Goal: Information Seeking & Learning: Learn about a topic

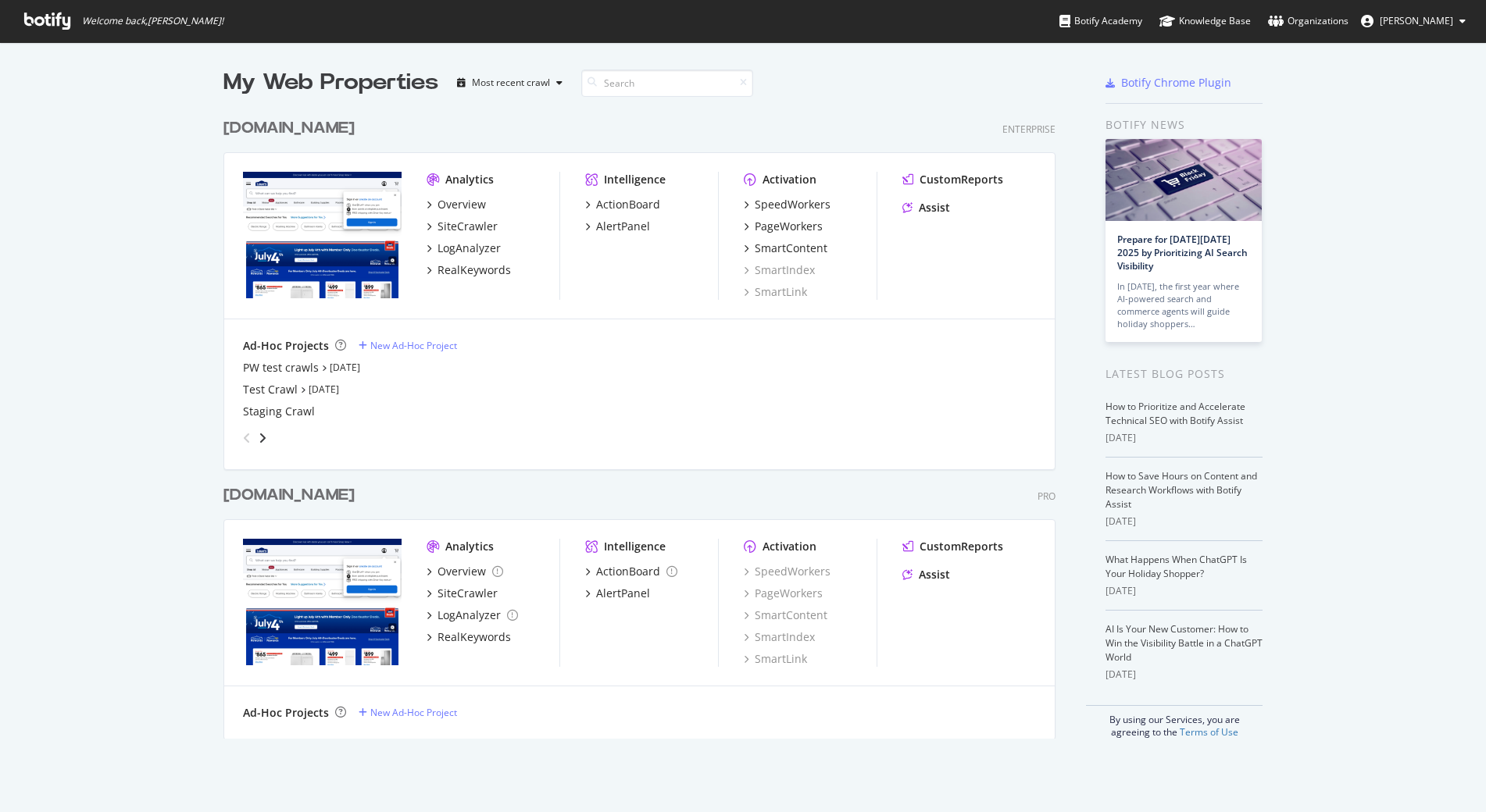
scroll to position [797, 1456]
click at [286, 498] on div "[DOMAIN_NAME]" at bounding box center [288, 495] width 131 height 22
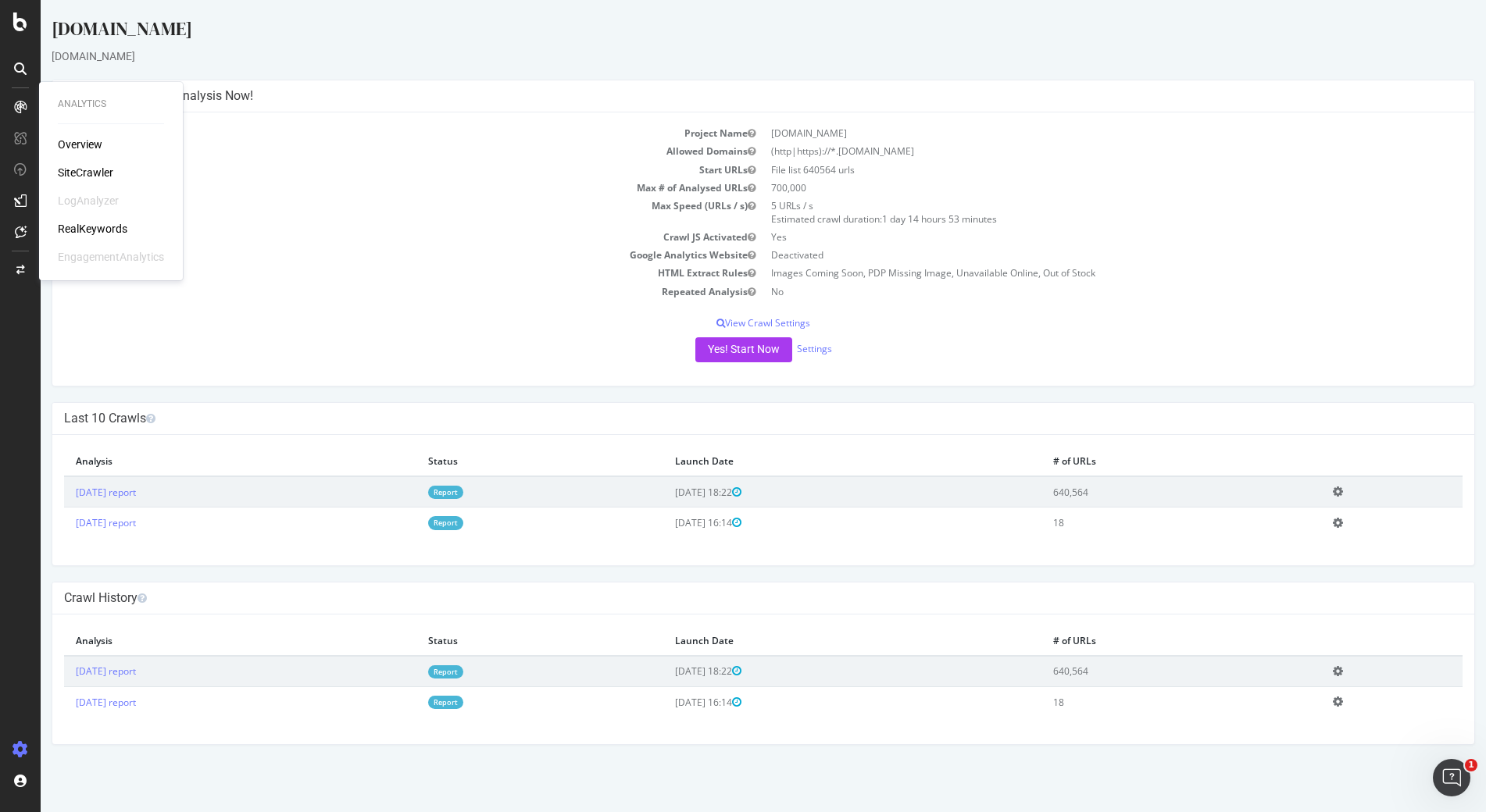
click at [93, 226] on div "RealKeywords" at bounding box center [92, 229] width 70 height 16
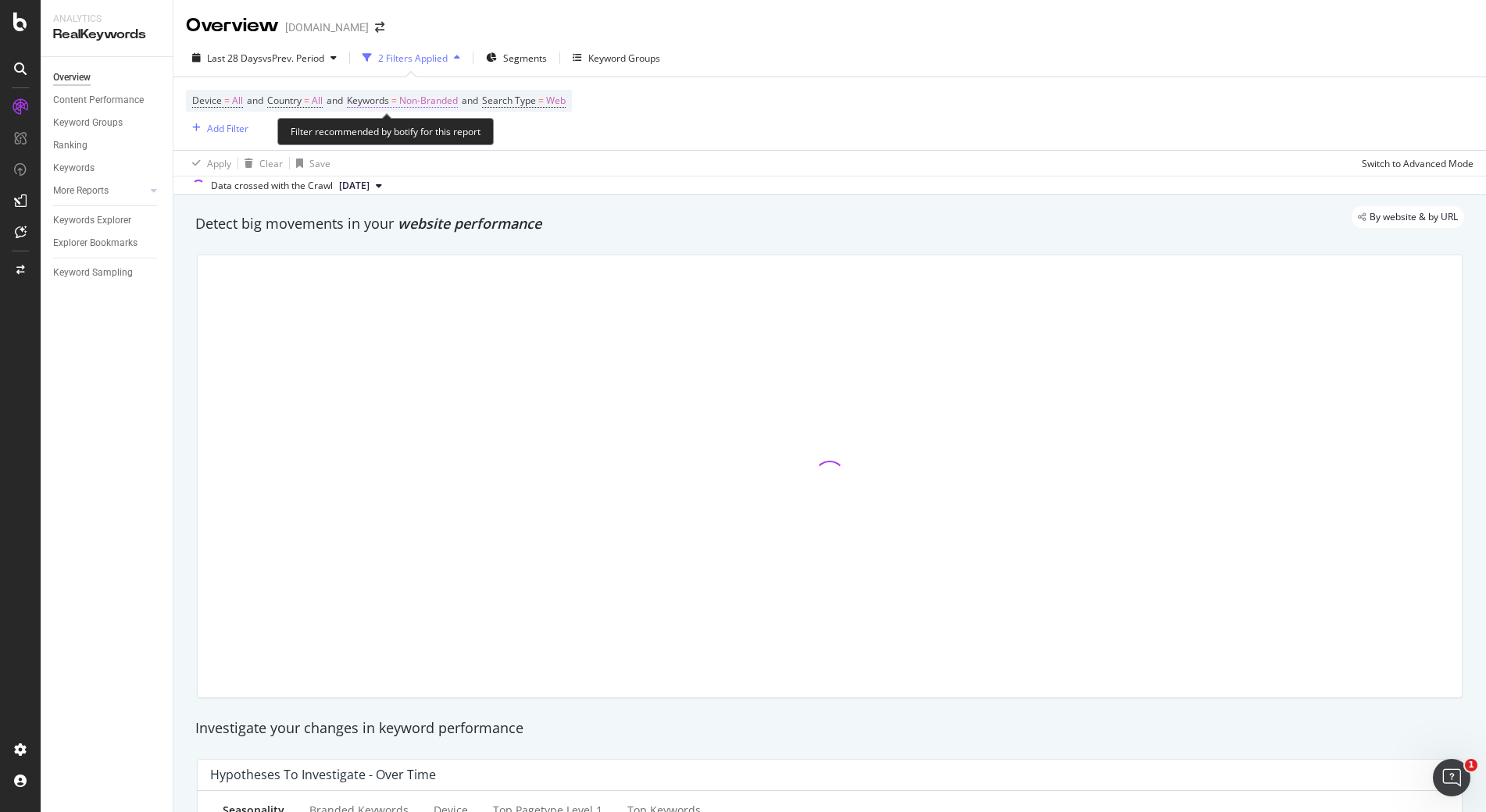
click at [389, 100] on span "Keywords" at bounding box center [367, 100] width 42 height 13
click at [413, 136] on span "Non-Branded" at bounding box center [402, 137] width 65 height 13
click at [374, 99] on span "Keywords" at bounding box center [367, 100] width 42 height 13
click at [404, 130] on span "Non-Branded" at bounding box center [402, 137] width 65 height 13
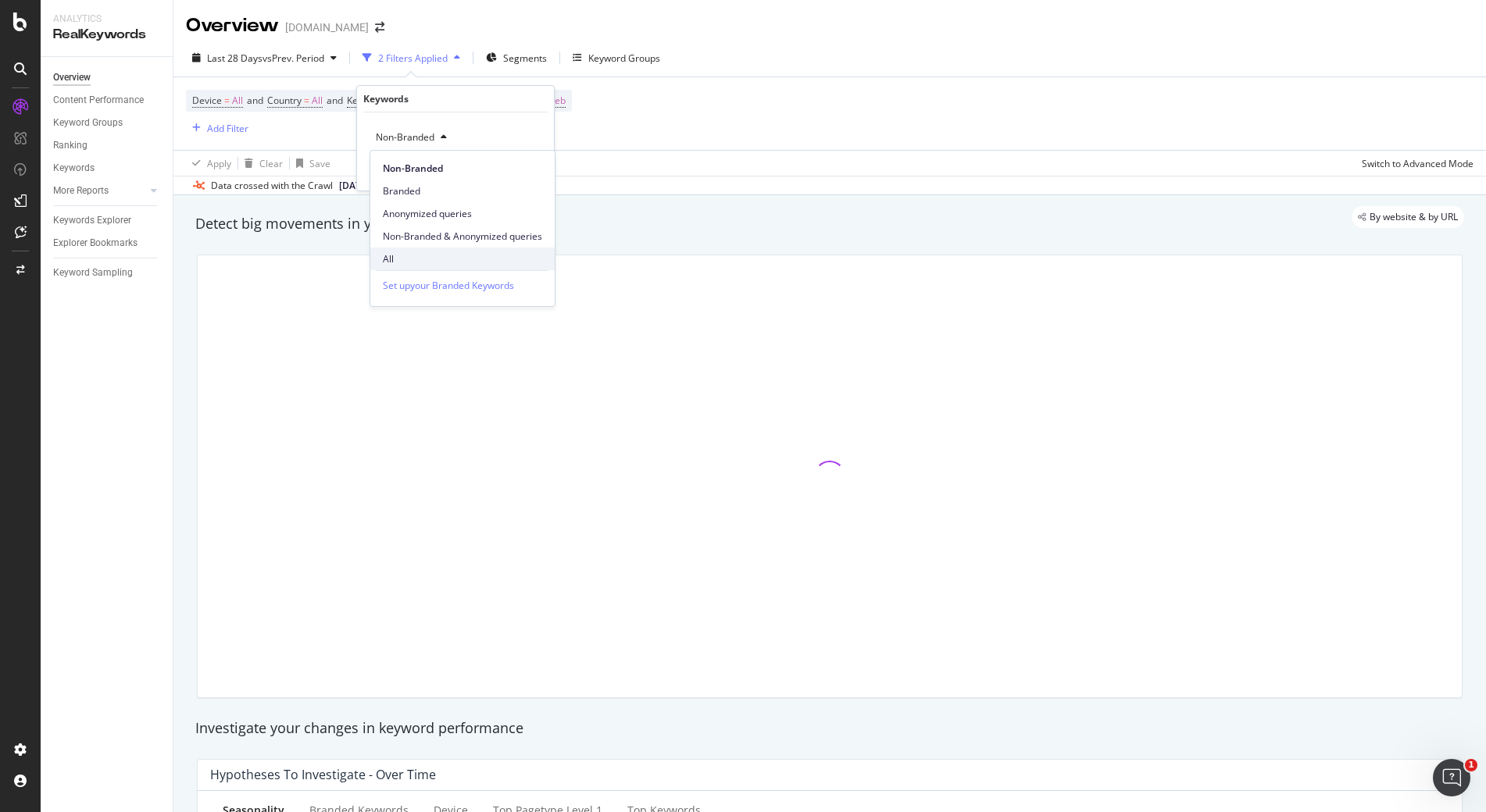
click at [413, 253] on span "All" at bounding box center [463, 259] width 160 height 14
drag, startPoint x: 523, startPoint y: 169, endPoint x: 492, endPoint y: 171, distance: 31.1
click at [526, 169] on div "Apply" at bounding box center [530, 171] width 24 height 13
click at [634, 138] on div "Device = All and Country = All and Keywords = All and Search Type = Web Add Fil…" at bounding box center [830, 113] width 1288 height 72
click at [98, 216] on div "Keywords Explorer" at bounding box center [92, 221] width 78 height 17
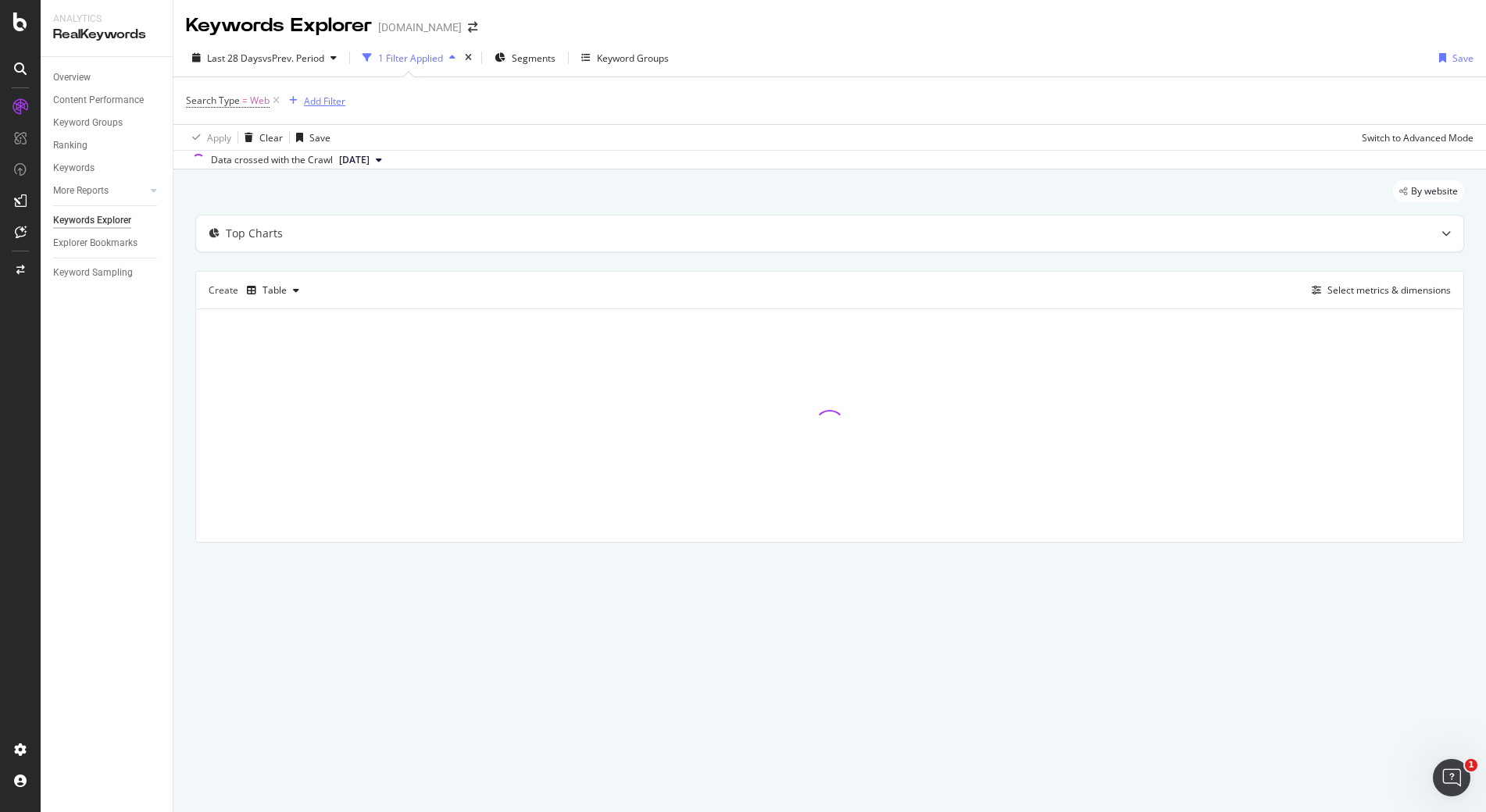
click at [328, 100] on div "Add Filter" at bounding box center [324, 101] width 42 height 13
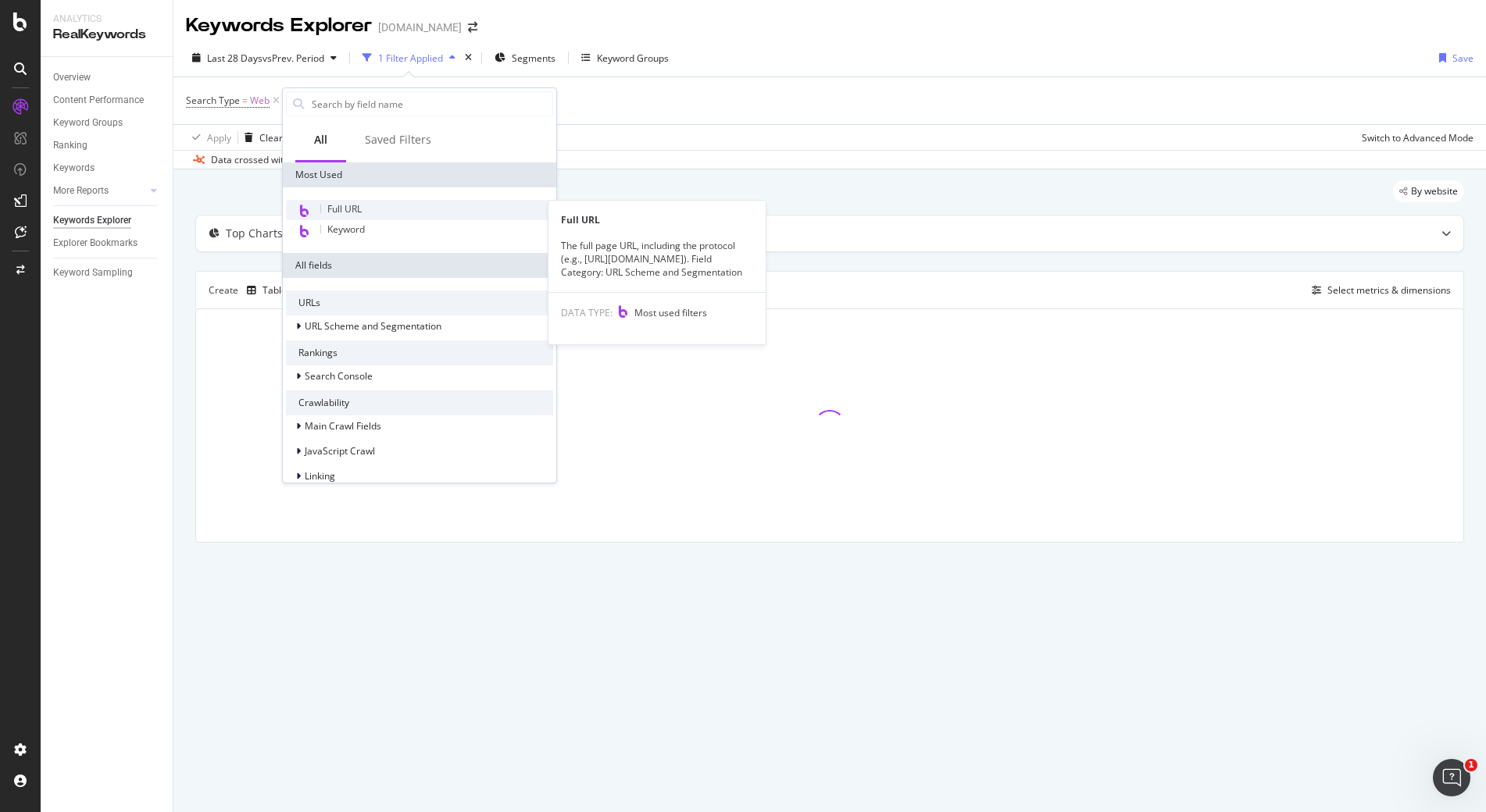
click at [354, 214] on span "Full URL" at bounding box center [344, 209] width 34 height 13
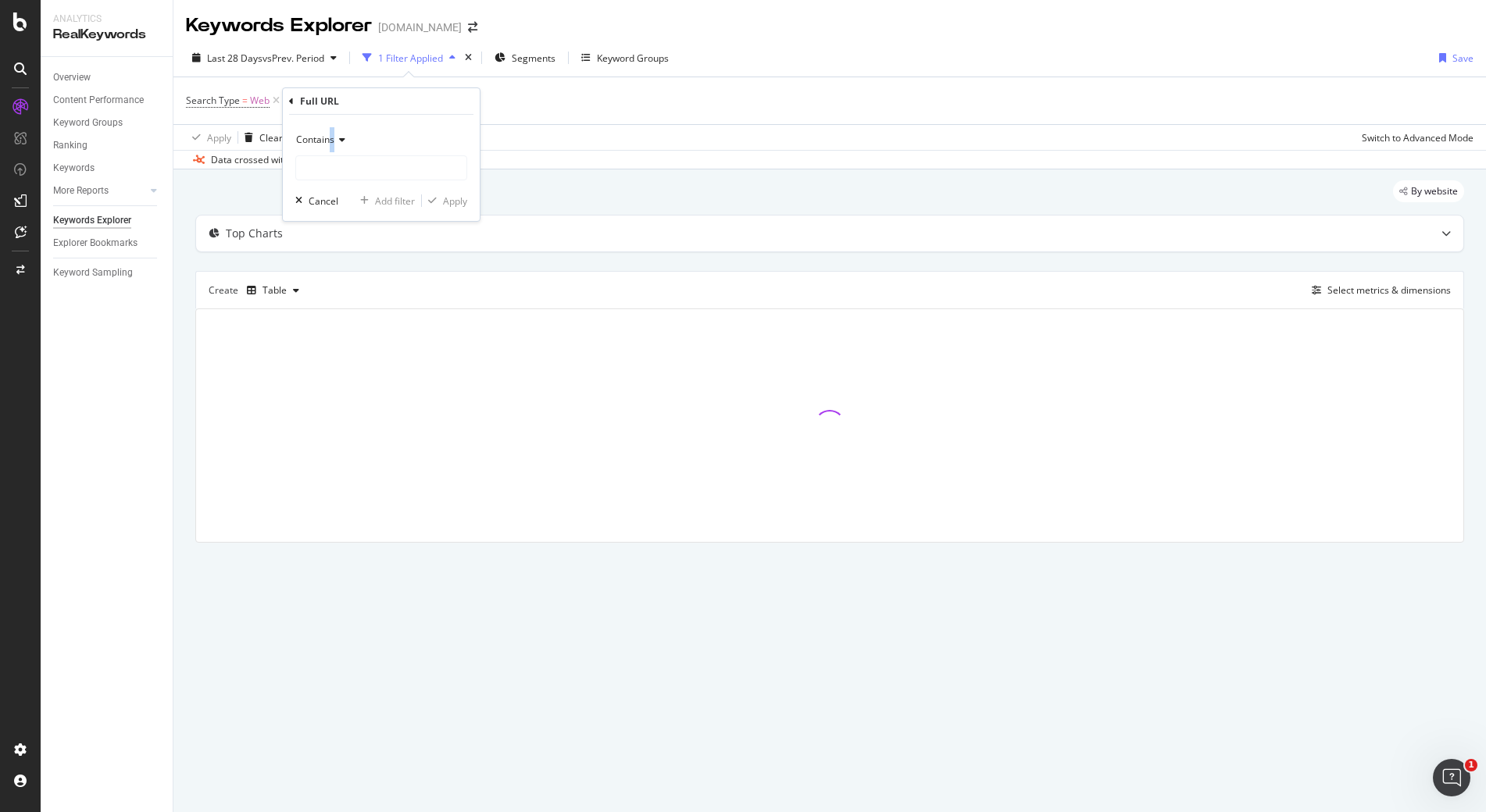
click at [332, 142] on span "Contains" at bounding box center [315, 139] width 38 height 13
click at [328, 142] on span "Contains" at bounding box center [315, 139] width 38 height 13
click at [355, 331] on span "Matches regex" at bounding box center [335, 334] width 65 height 13
click at [348, 168] on input "text" at bounding box center [381, 167] width 170 height 25
paste input "o (carpet-cleaner-rental|truck-rental|dumpster-rental|storage-unit-rental|tool-…"
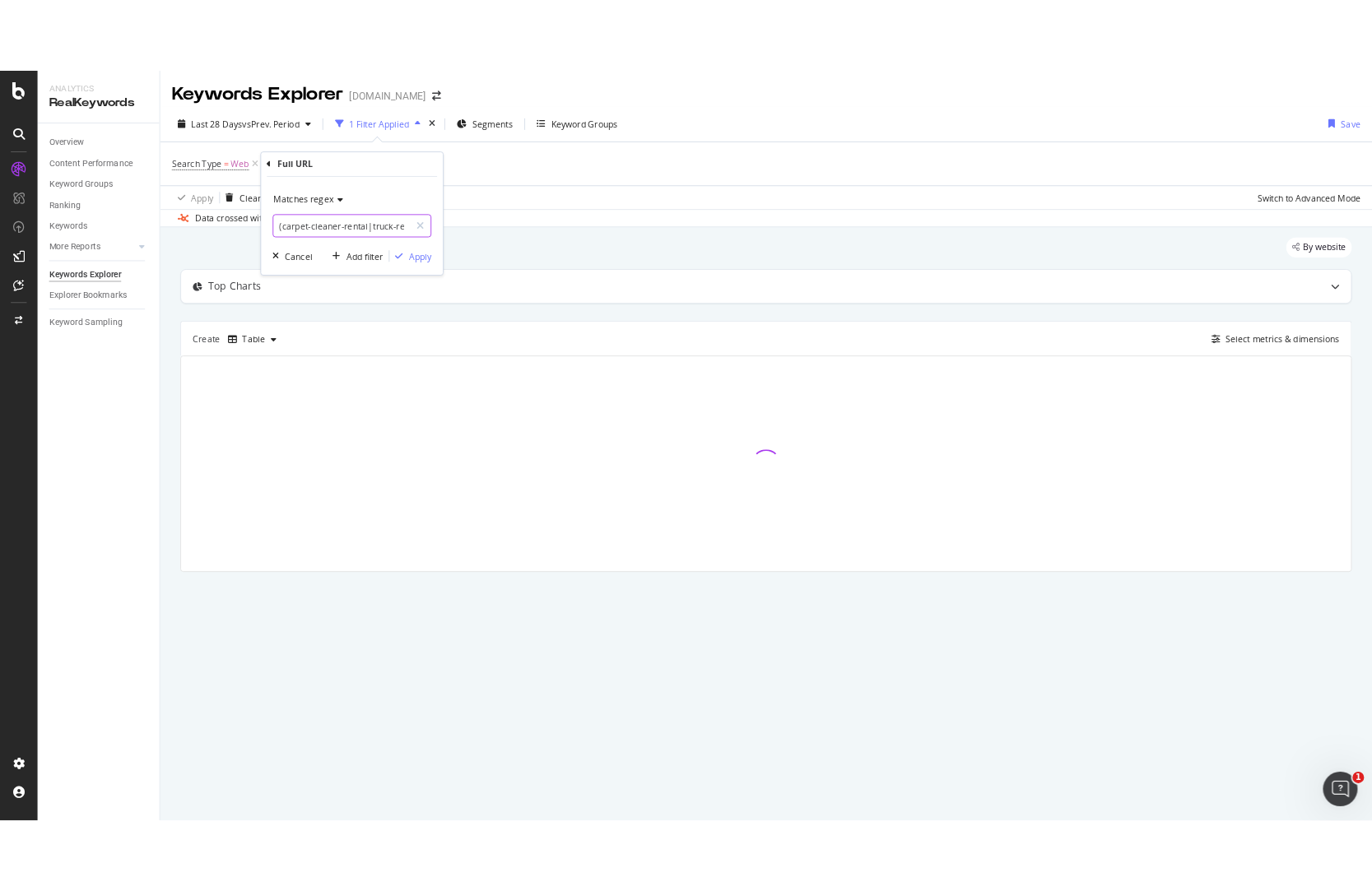
scroll to position [0, 245]
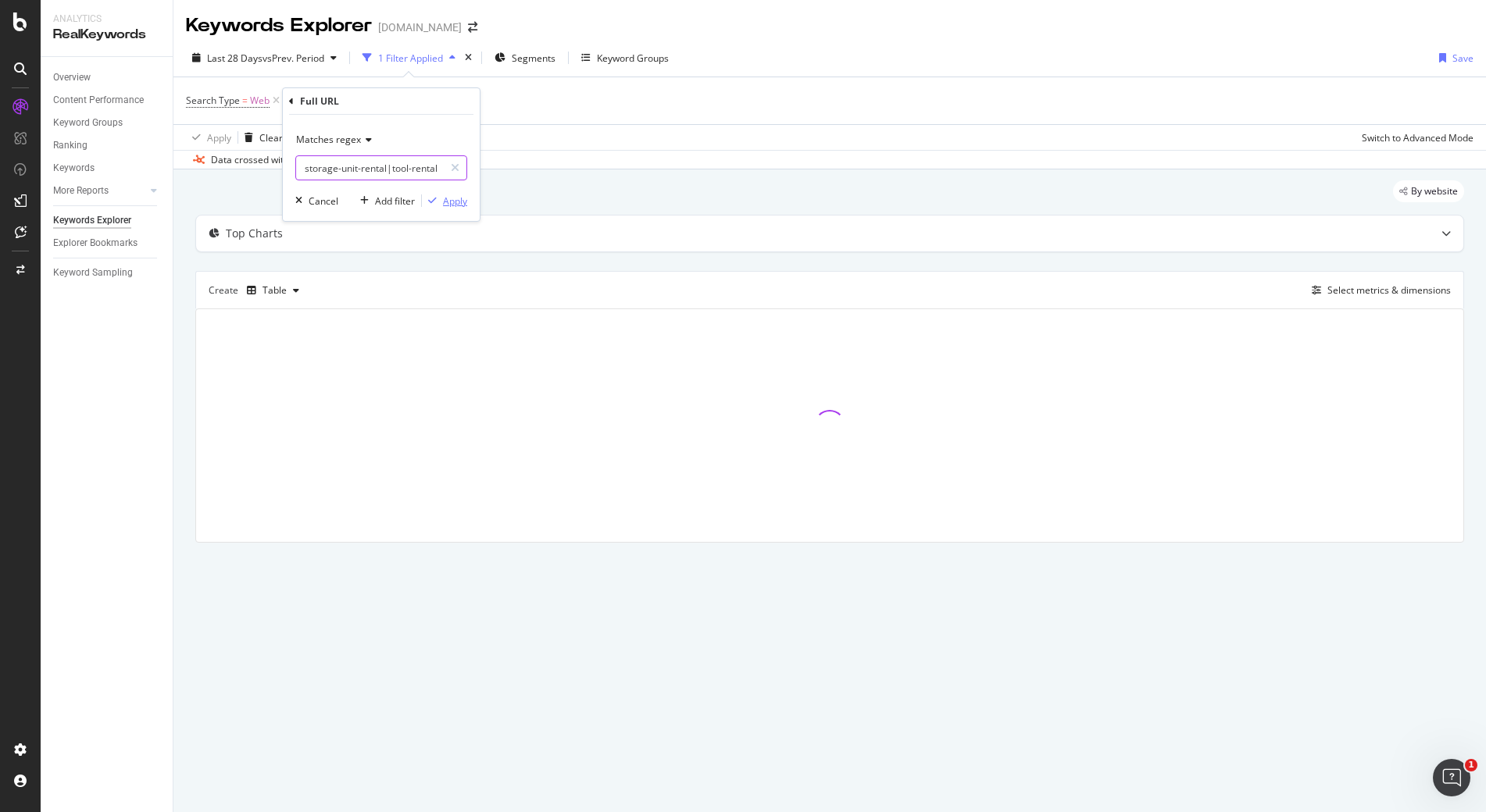
type input "(carpet-cleaner-rental|truck-rental|dumpster-rental|storage-unit-rental|tool-re…"
drag, startPoint x: 463, startPoint y: 197, endPoint x: 460, endPoint y: 186, distance: 11.4
click at [467, 196] on div "Apply" at bounding box center [455, 201] width 24 height 13
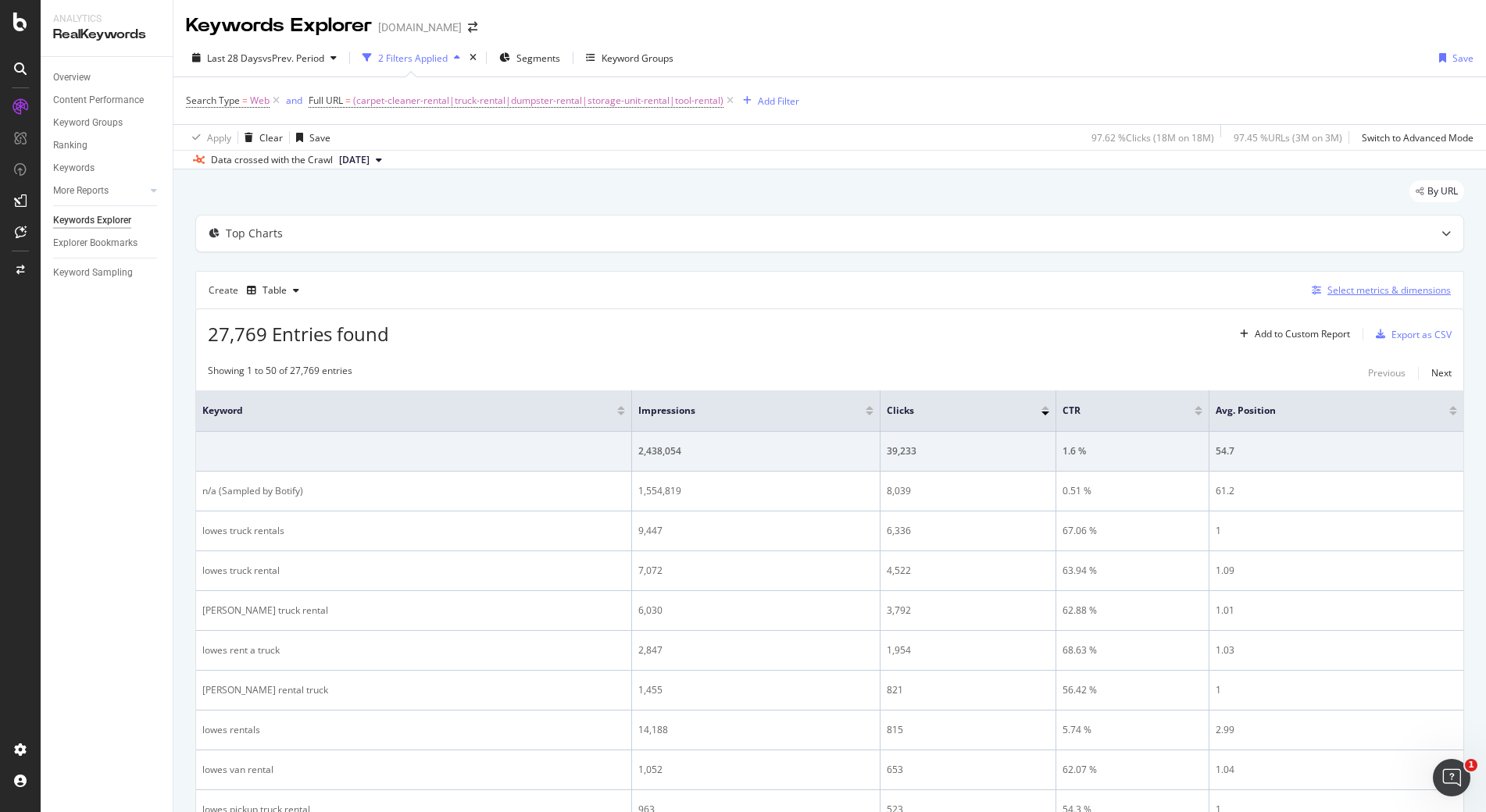
click at [1356, 283] on div "Select metrics & dimensions" at bounding box center [1388, 290] width 124 height 13
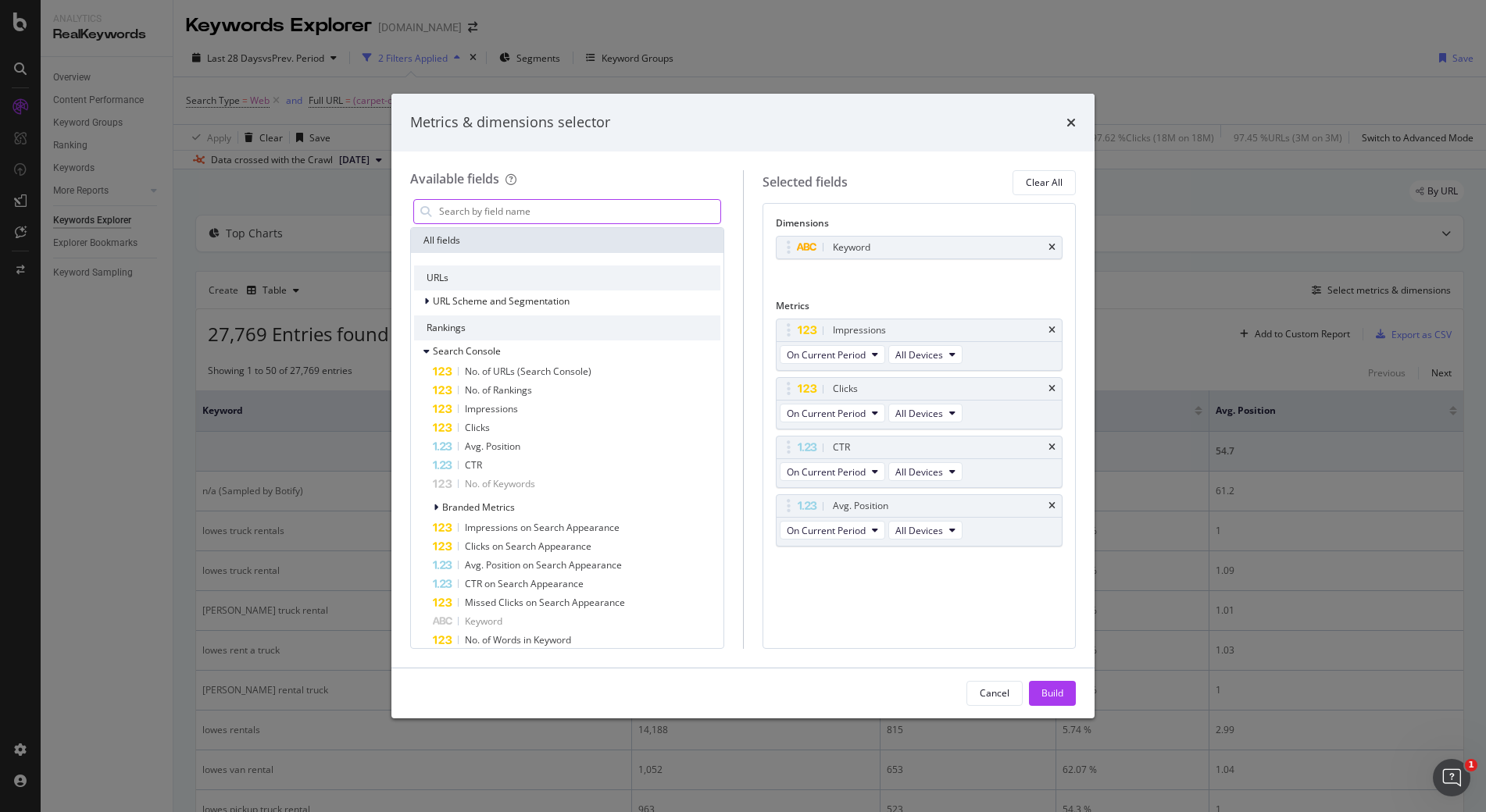
click at [509, 211] on input "modal" at bounding box center [579, 211] width 283 height 23
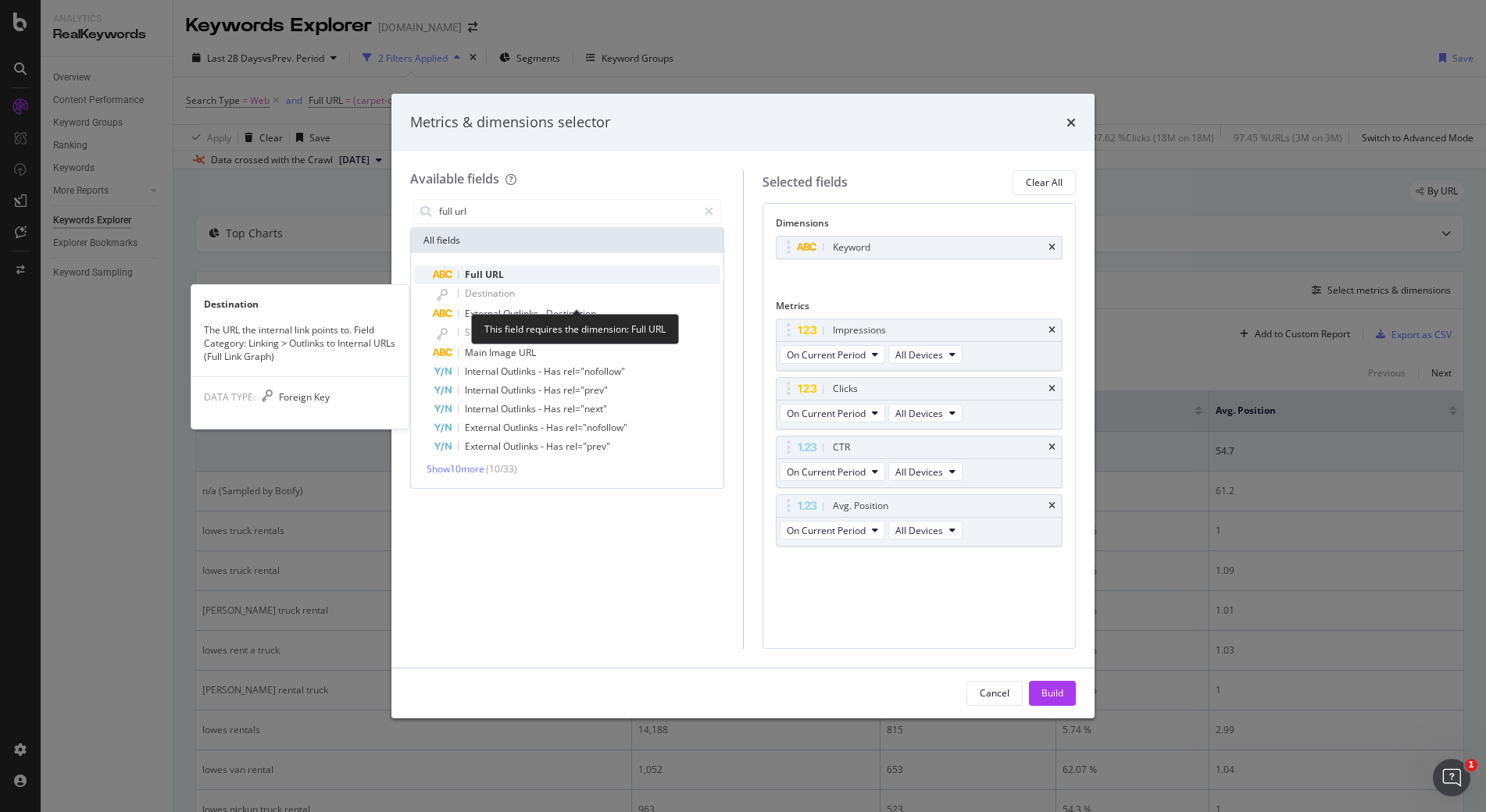
type input "full url"
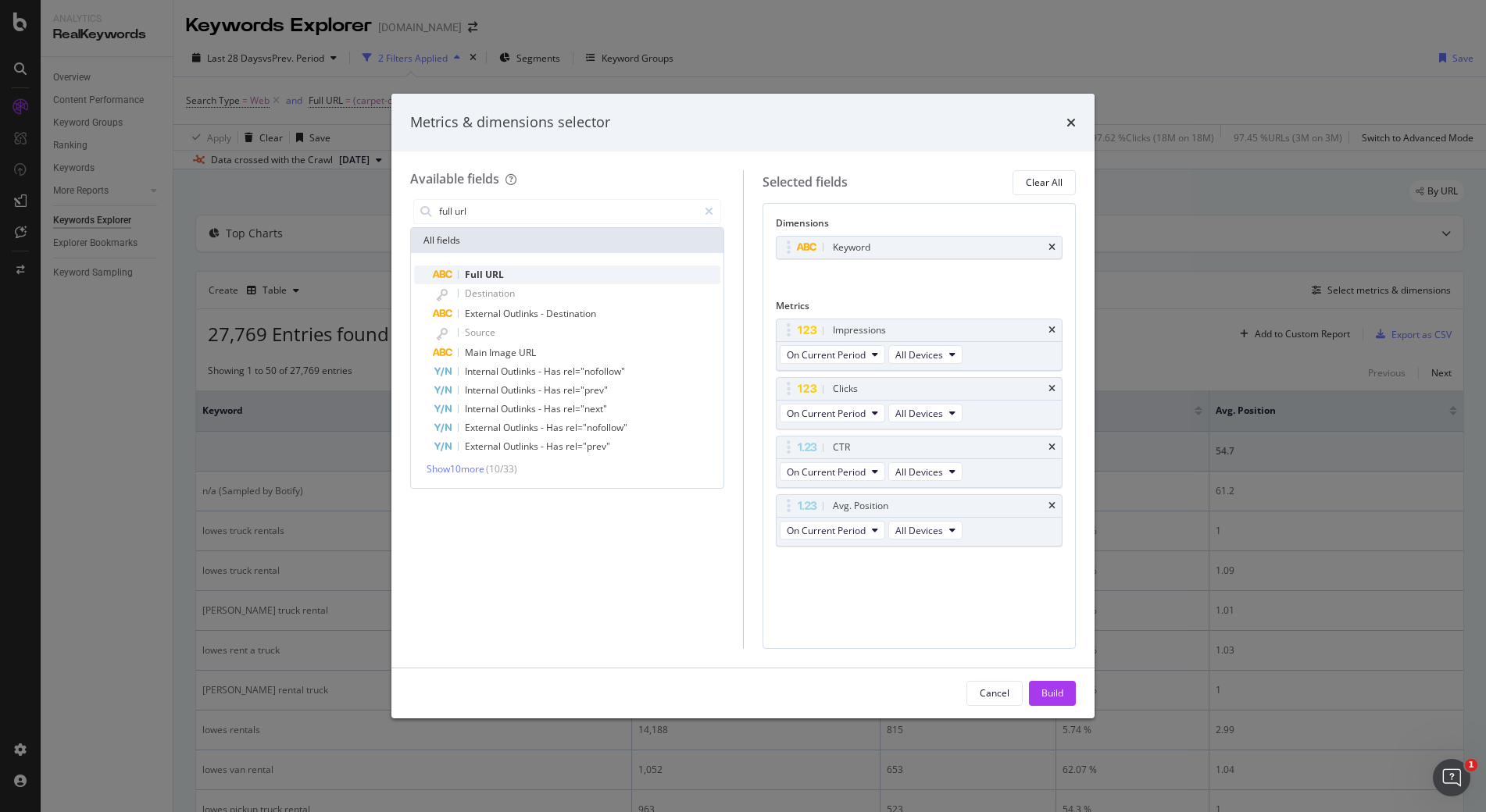
click at [486, 271] on span "URL" at bounding box center [494, 274] width 19 height 13
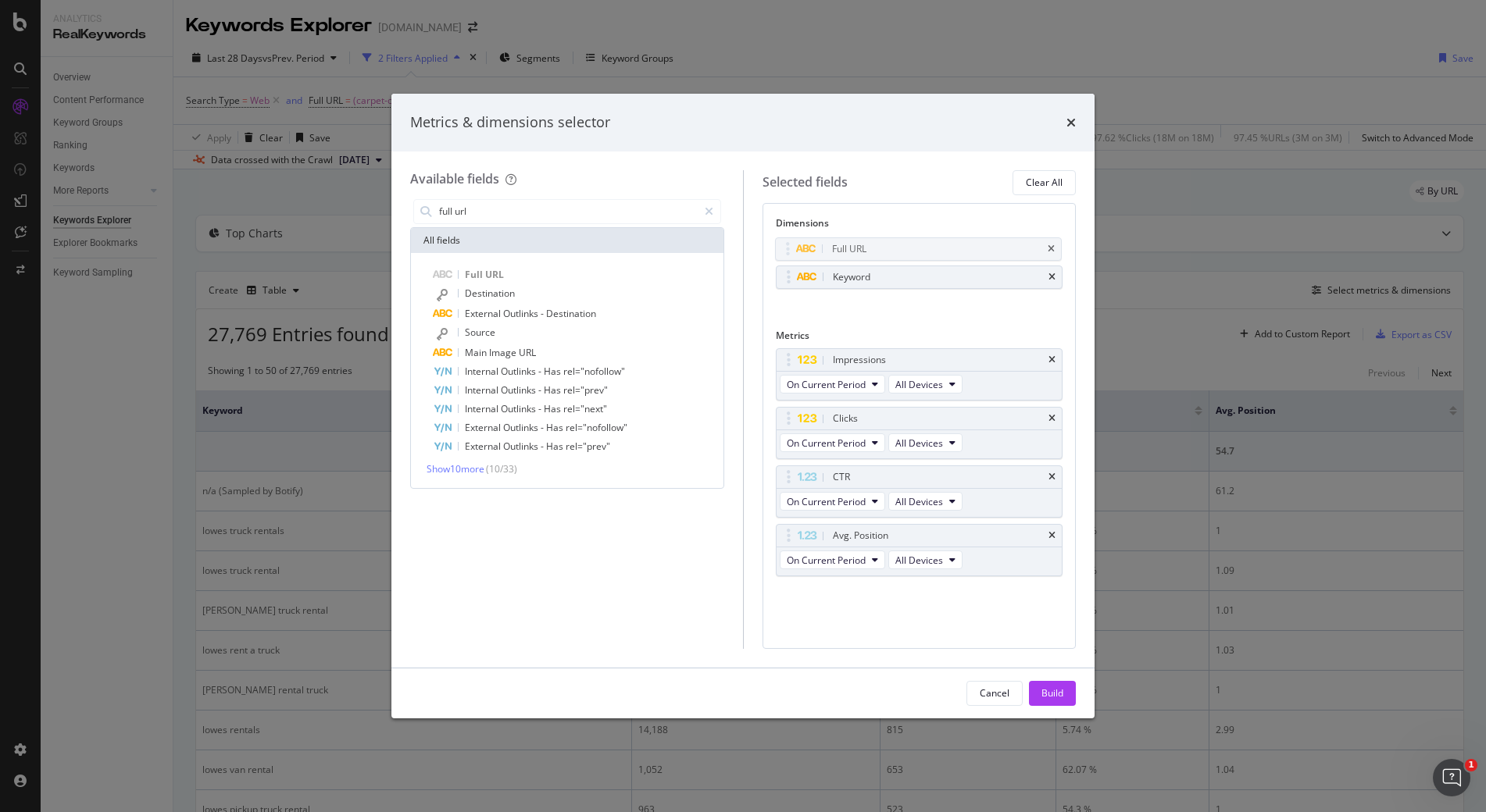
drag, startPoint x: 782, startPoint y: 270, endPoint x: 924, endPoint y: 254, distance: 142.9
click at [778, 235] on body "Analytics RealKeywords Overview Content Performance Keyword Groups Ranking Keyw…" at bounding box center [743, 406] width 1486 height 812
click at [1057, 272] on div "Keyword" at bounding box center [920, 278] width 286 height 22
click at [1048, 272] on icon "times" at bounding box center [1052, 277] width 7 height 9
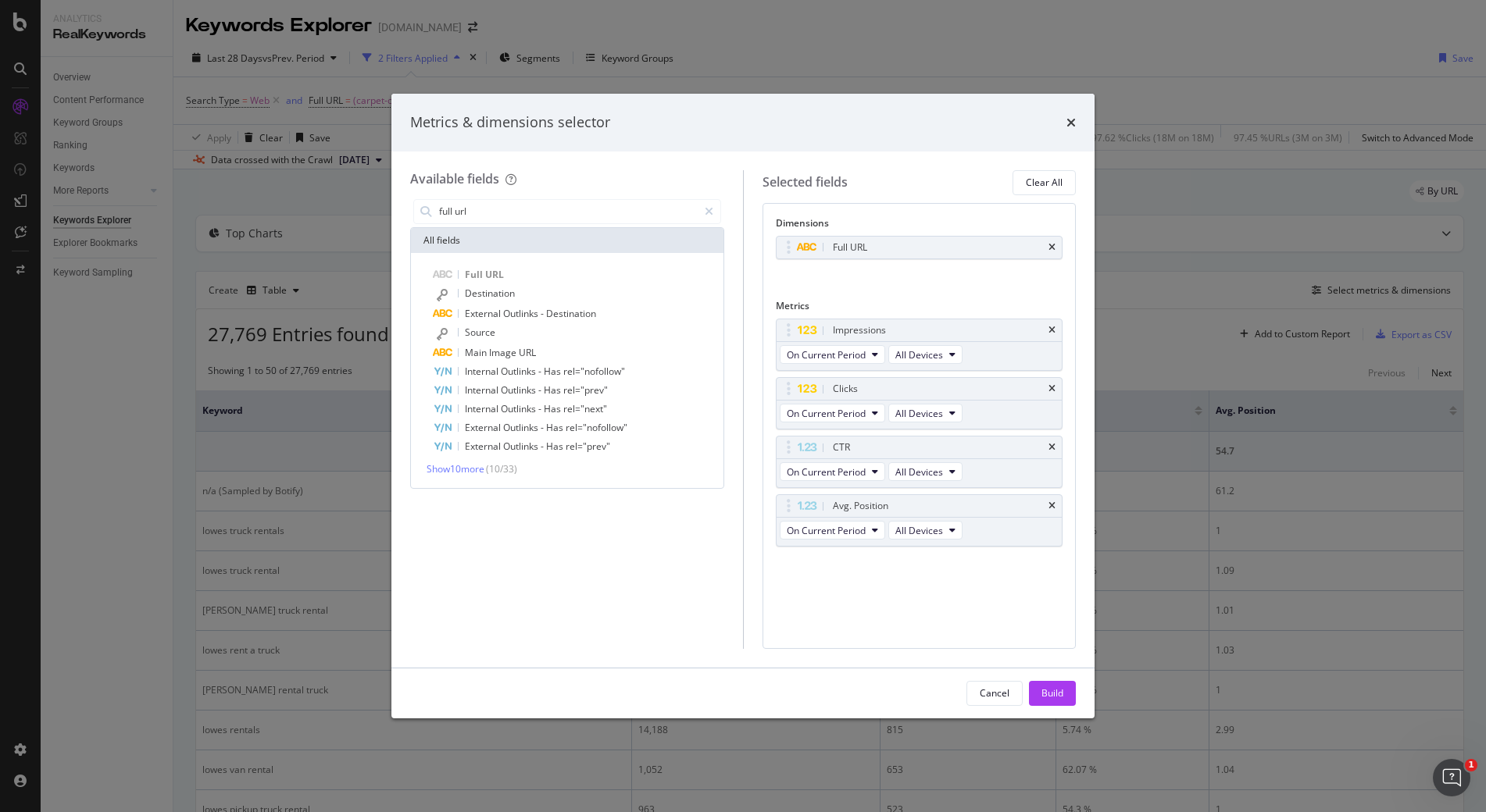
click at [1052, 691] on div "Build" at bounding box center [1053, 693] width 22 height 13
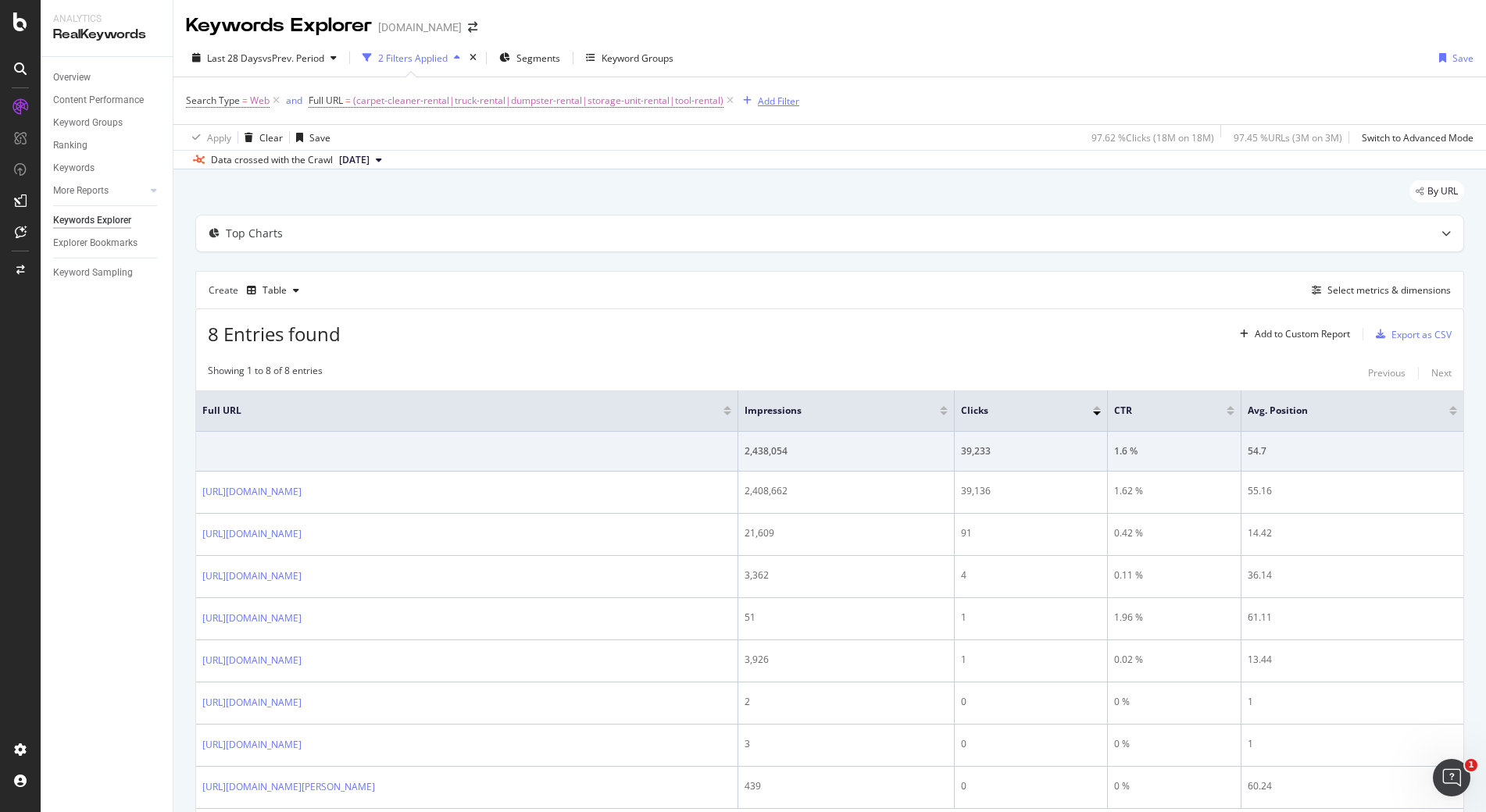
click at [777, 98] on div "Add Filter" at bounding box center [778, 101] width 42 height 13
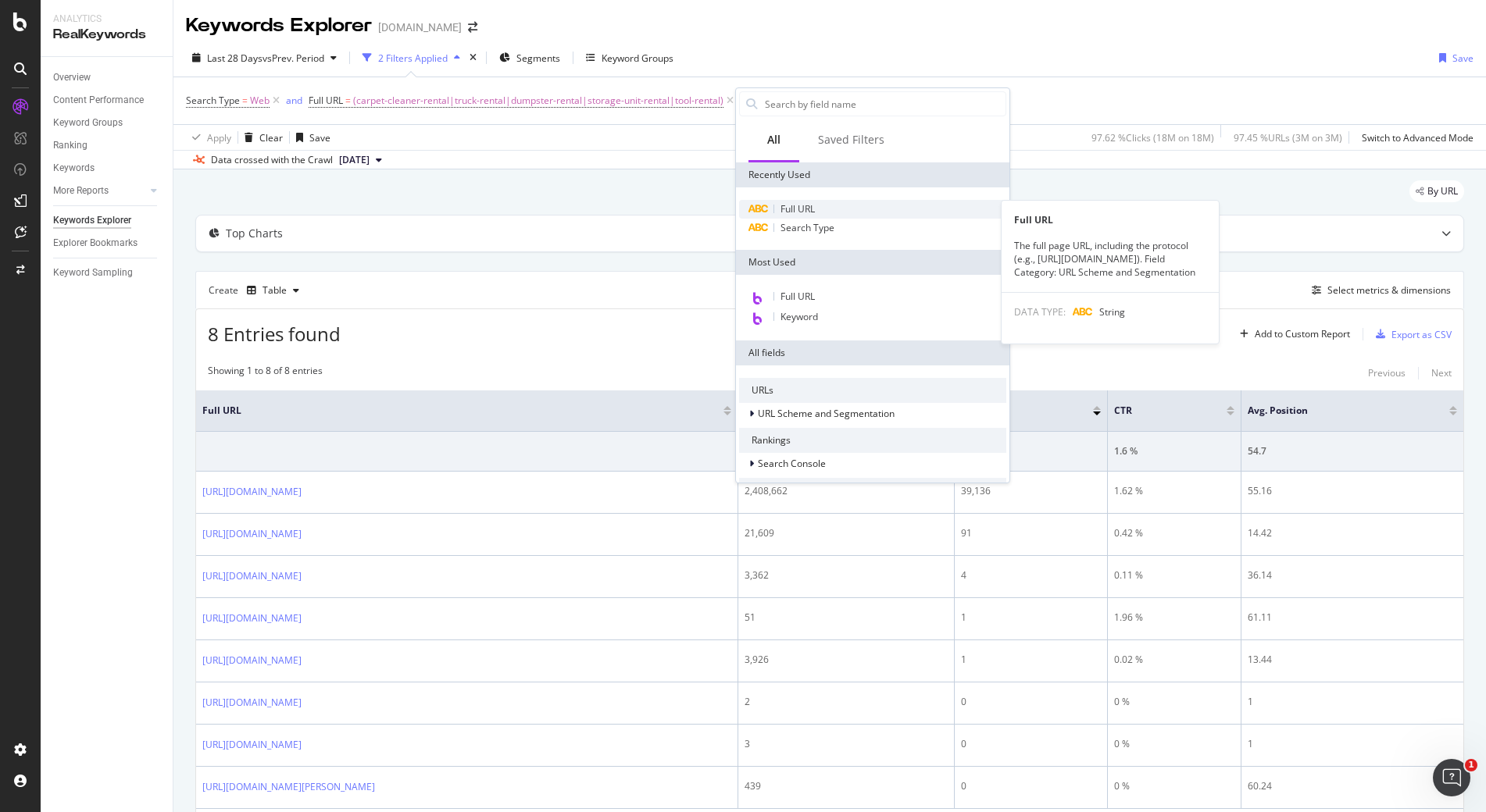
click at [797, 214] on div "Full URL" at bounding box center [873, 209] width 268 height 19
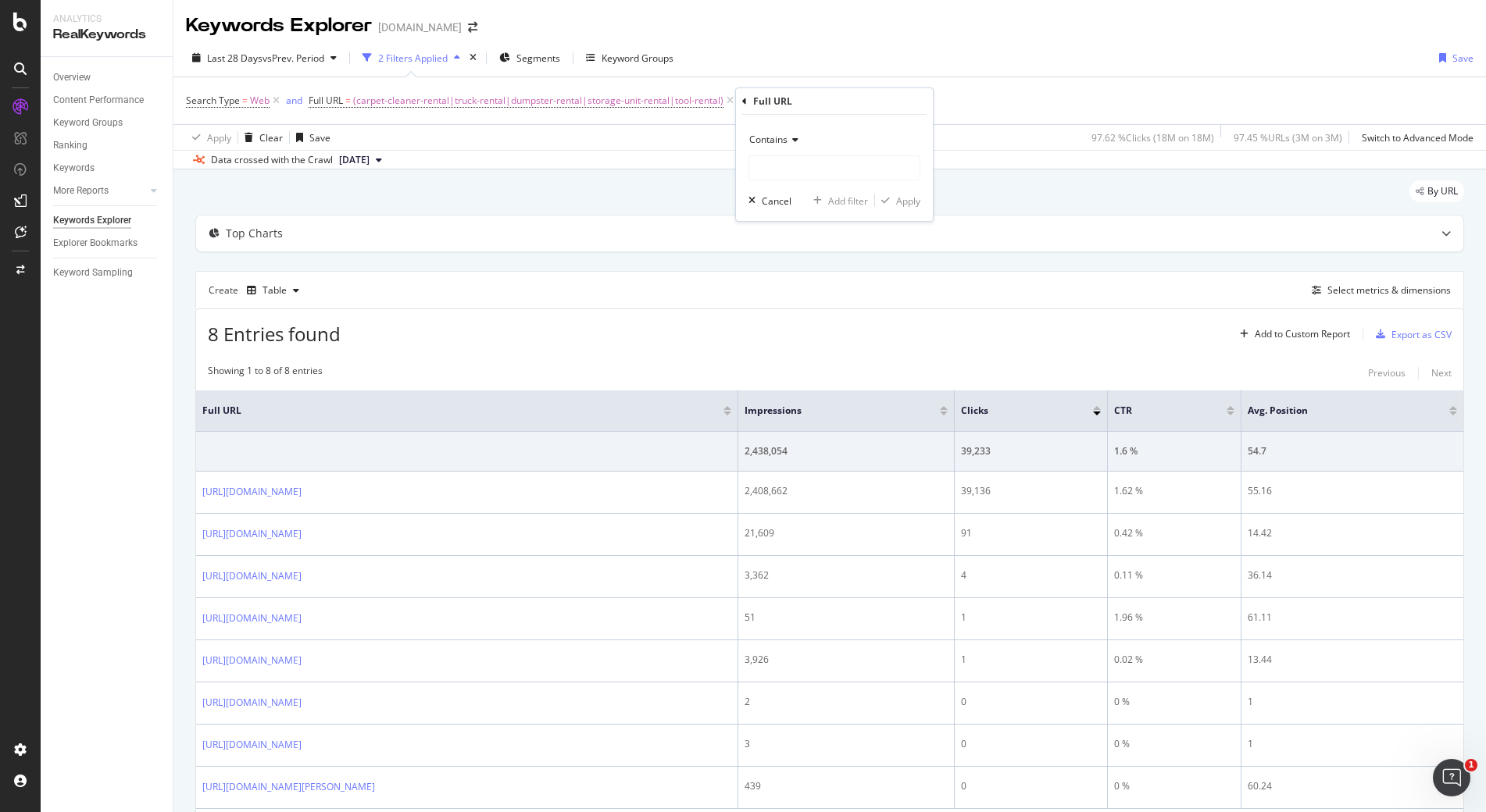
click at [785, 134] on span "Contains" at bounding box center [768, 139] width 38 height 13
click at [828, 132] on div "Contains" at bounding box center [834, 139] width 172 height 25
drag, startPoint x: 818, startPoint y: 164, endPoint x: 822, endPoint y: 143, distance: 21.4
click at [818, 164] on input "text" at bounding box center [834, 167] width 170 height 25
type input "/store/"
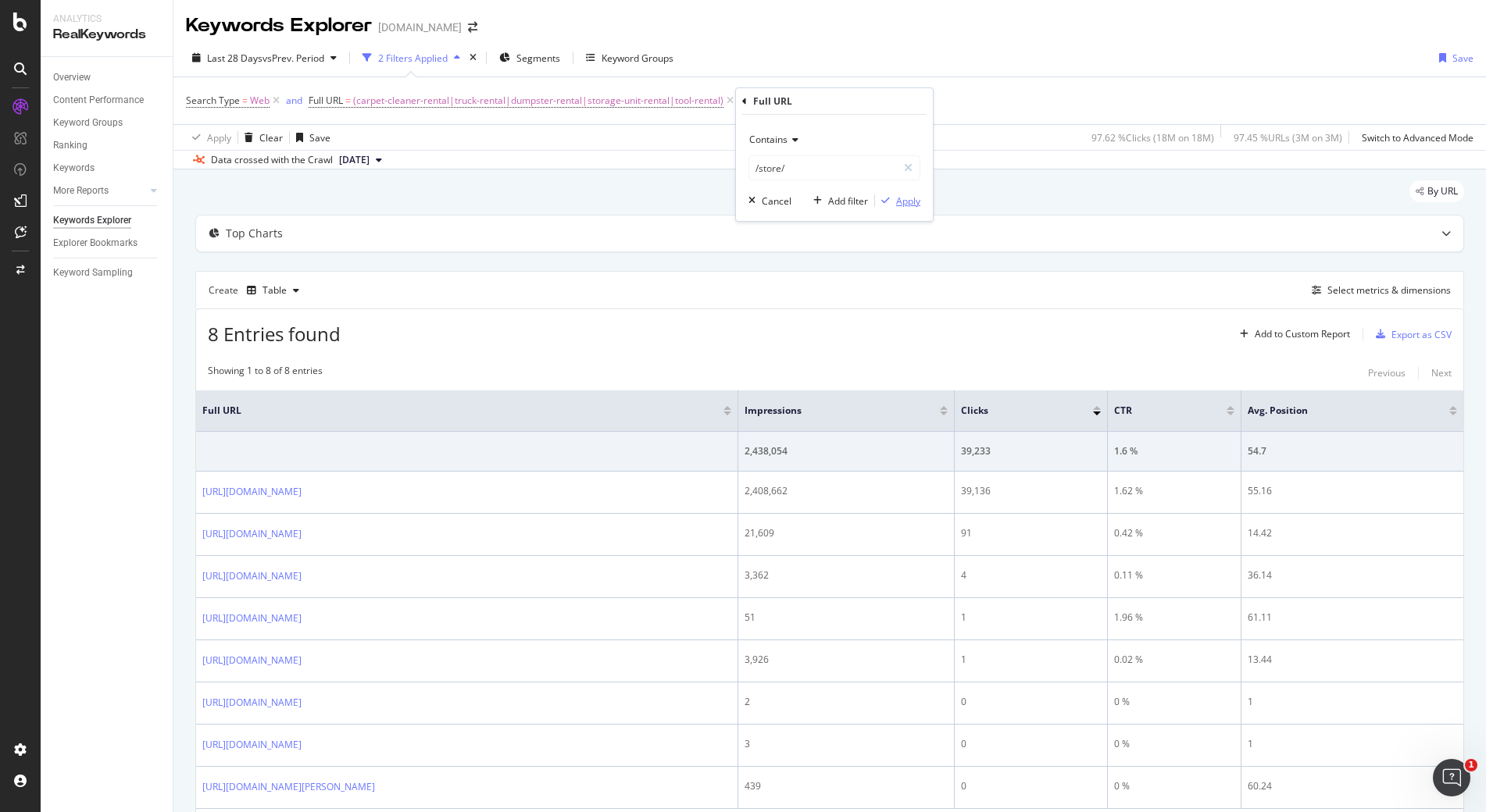
click at [905, 199] on div "Apply" at bounding box center [908, 201] width 24 height 13
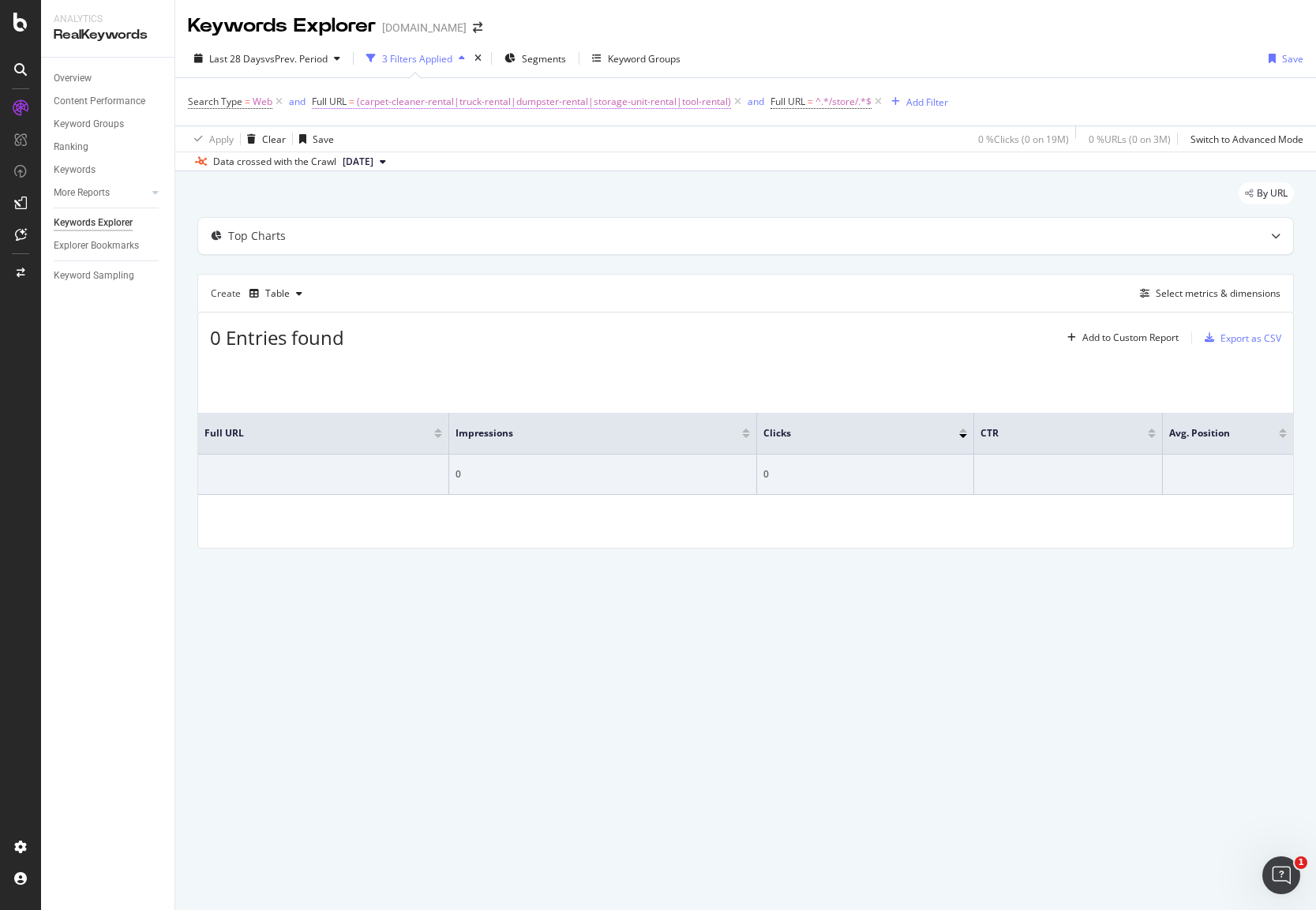
click at [400, 101] on span "(carpet-cleaner-rental|truck-rental|dumpster-rental|storage-unit-rental|tool-re…" at bounding box center [544, 102] width 374 height 23
click at [344, 195] on div "Cancel" at bounding box center [354, 201] width 30 height 13
click at [829, 100] on span "^.*/store/.*$" at bounding box center [844, 102] width 56 height 23
click at [1074, 74] on div "Last 28 Days vs Prev. Period 3 Filters Applied Segments Keyword Groups Save" at bounding box center [746, 62] width 1141 height 32
click at [797, 35] on div "Keywords Explorer [DOMAIN_NAME]" at bounding box center [746, 20] width 1141 height 39
